Goal: Check status: Check status

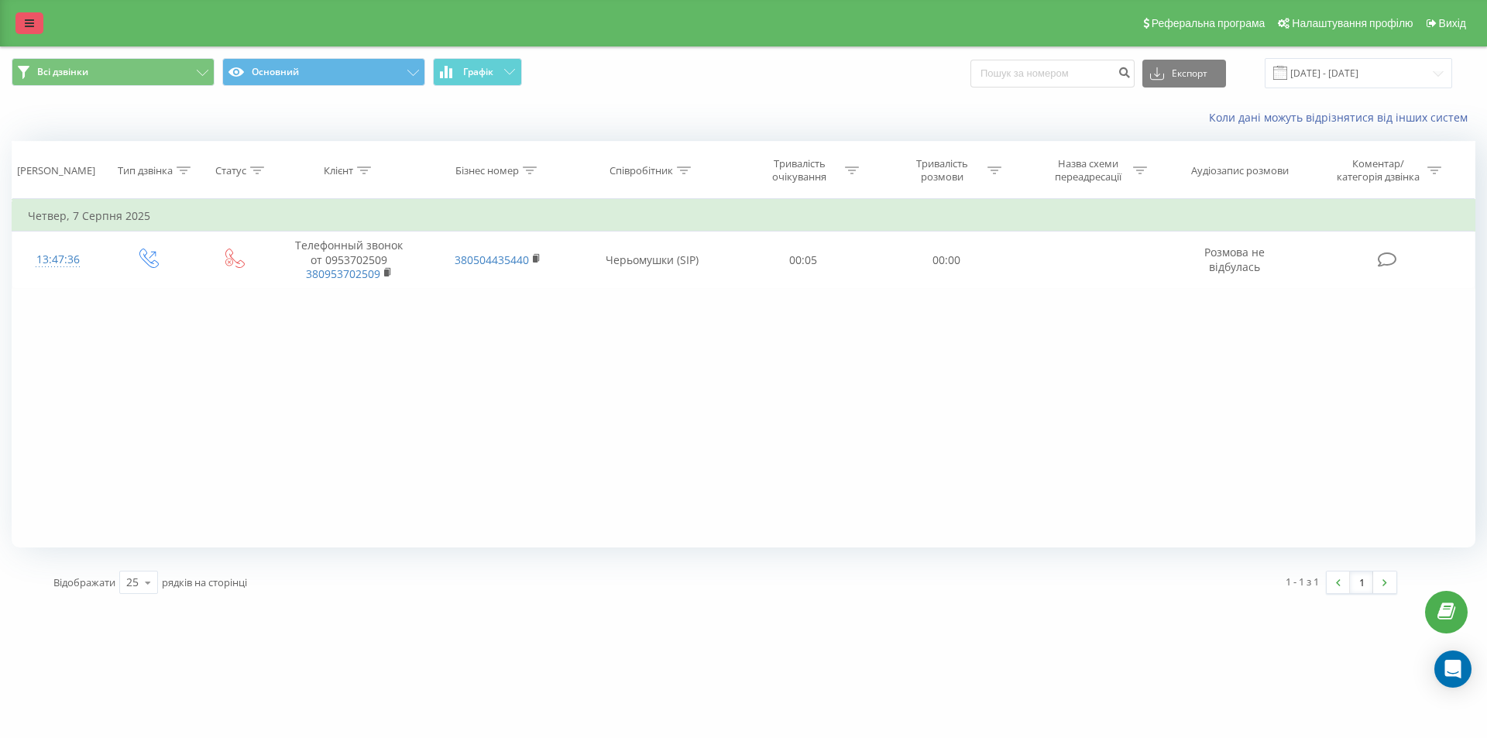
click at [31, 32] on link at bounding box center [29, 23] width 28 height 22
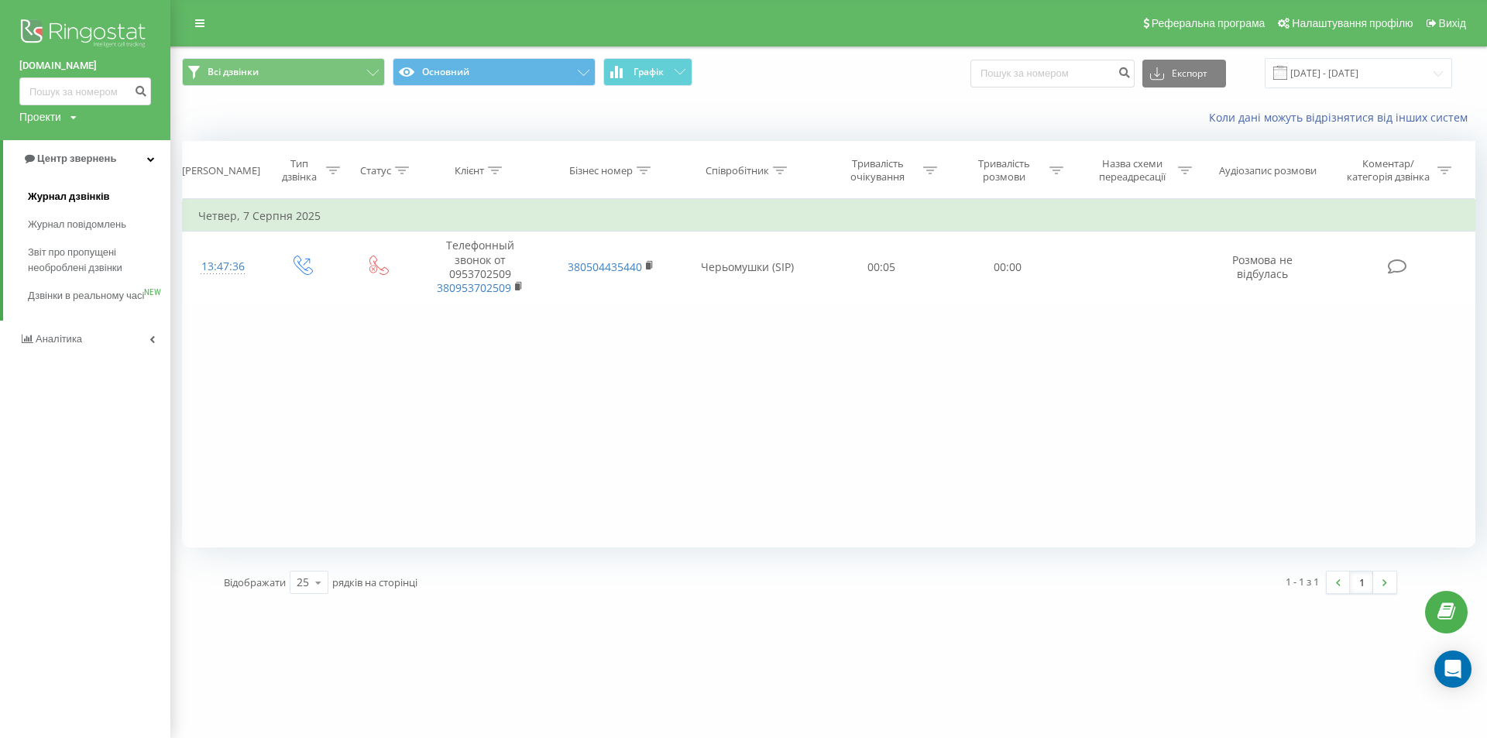
click at [67, 185] on link "Журнал дзвінків" at bounding box center [99, 197] width 142 height 28
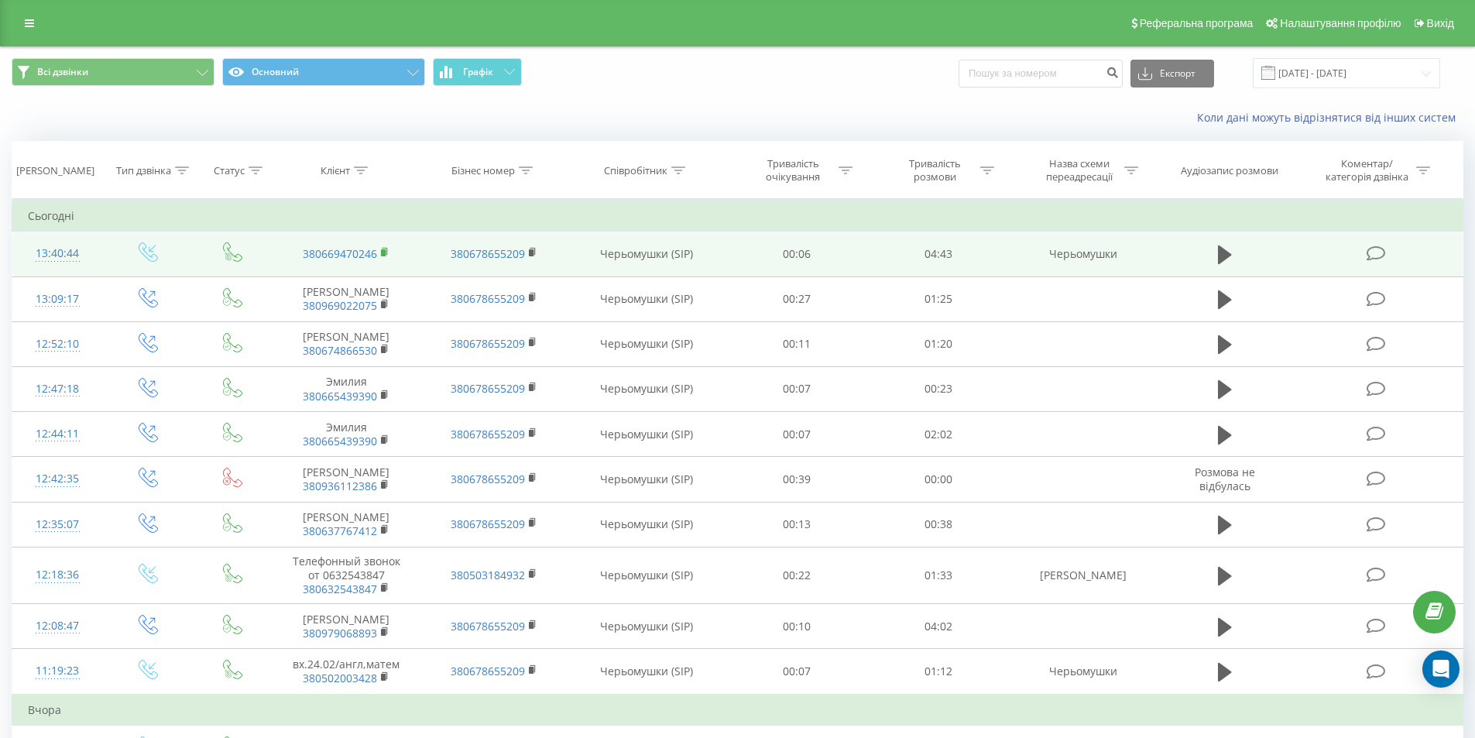
click at [385, 253] on rect at bounding box center [383, 252] width 5 height 7
